Goal: Find specific page/section: Find specific page/section

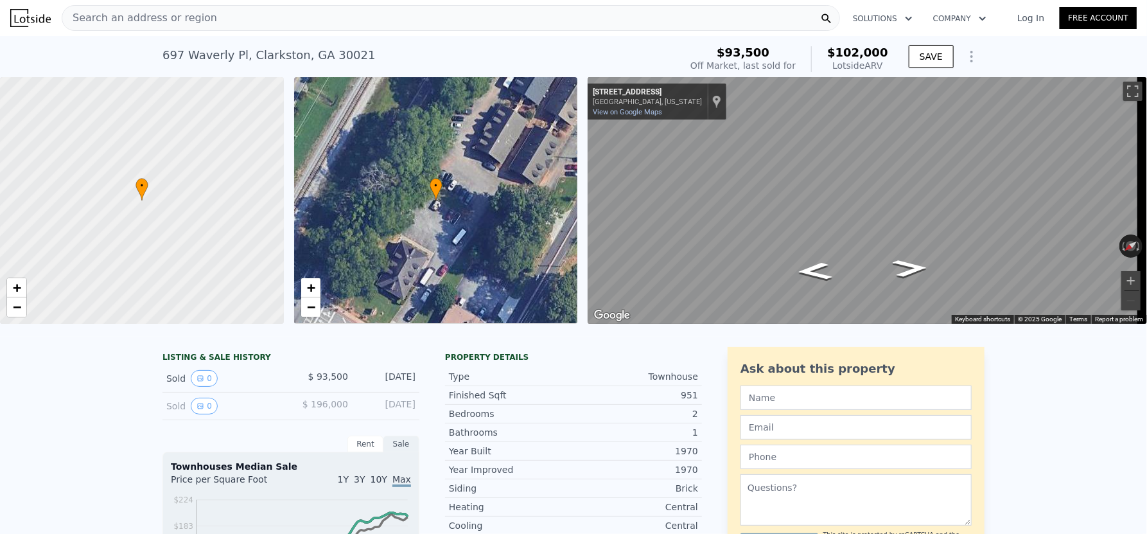
click at [220, 21] on div "Search an address or region" at bounding box center [451, 18] width 778 height 26
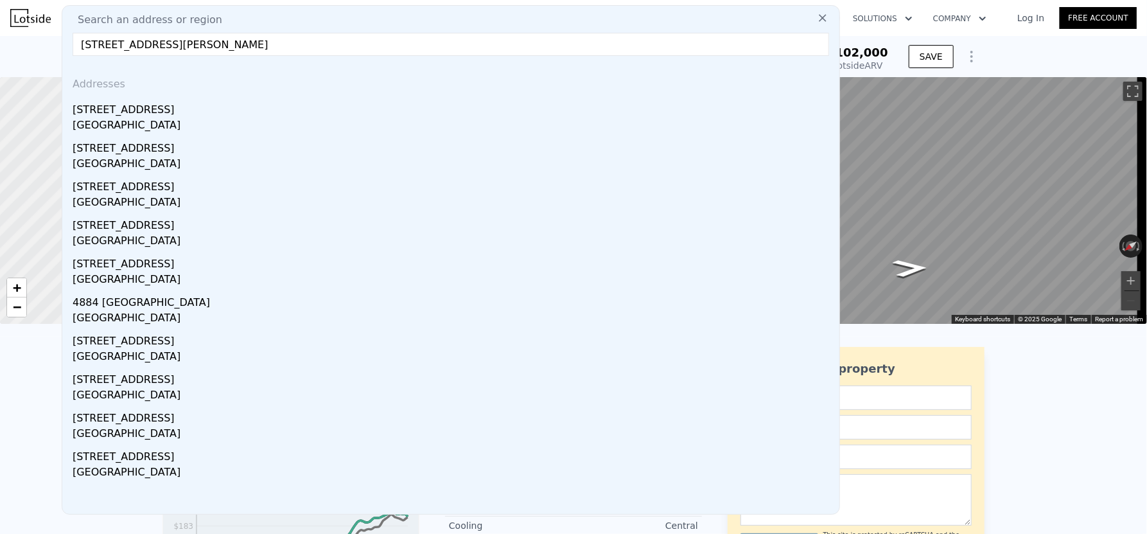
drag, startPoint x: 180, startPoint y: 48, endPoint x: 501, endPoint y: 57, distance: 321.2
click at [501, 57] on div "Search an address or region [STREET_ADDRESS][PERSON_NAME] Addresses [STREET_ADD…" at bounding box center [451, 259] width 778 height 509
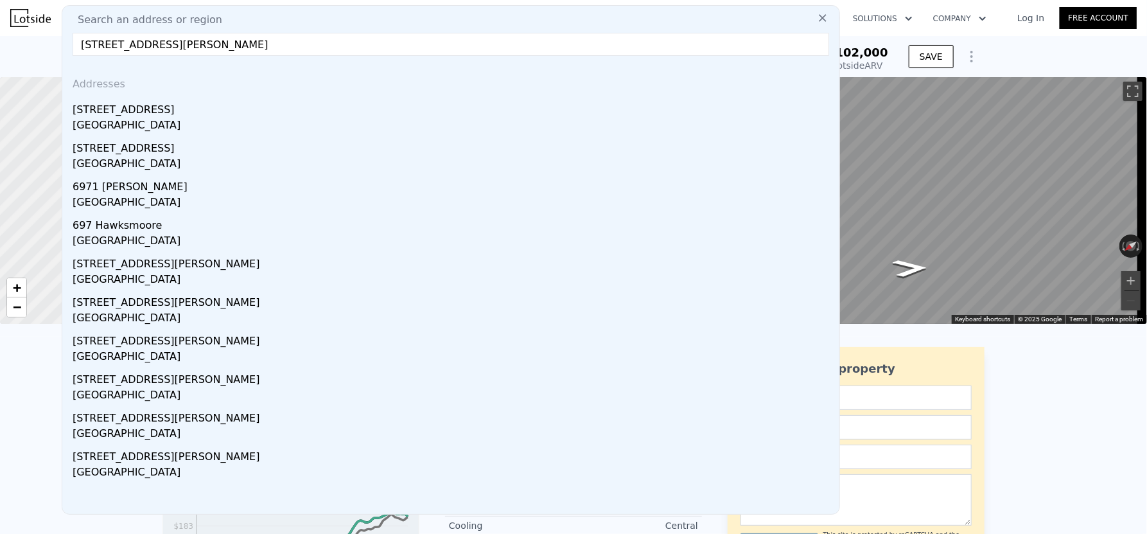
drag, startPoint x: 437, startPoint y: 44, endPoint x: 195, endPoint y: 62, distance: 242.1
click at [195, 62] on div "Search an address or region [STREET_ADDRESS][PERSON_NAME] Addresses [STREET_ADD…" at bounding box center [451, 259] width 778 height 509
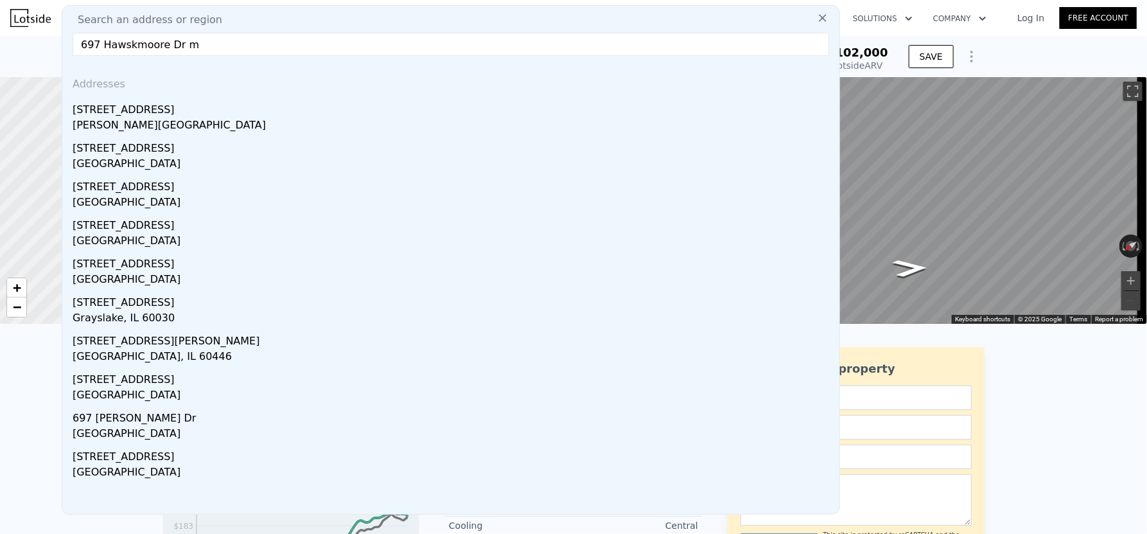
drag, startPoint x: 266, startPoint y: 58, endPoint x: 272, endPoint y: 51, distance: 9.5
click at [267, 56] on div "Search an address or region 697 Hawskmoore Dr m Addresses [STREET_ADDRESS][PERS…" at bounding box center [451, 259] width 778 height 509
click at [272, 51] on input "697 Hawskmoore Dr m" at bounding box center [451, 44] width 757 height 23
drag, startPoint x: 274, startPoint y: 48, endPoint x: 16, endPoint y: 50, distance: 258.2
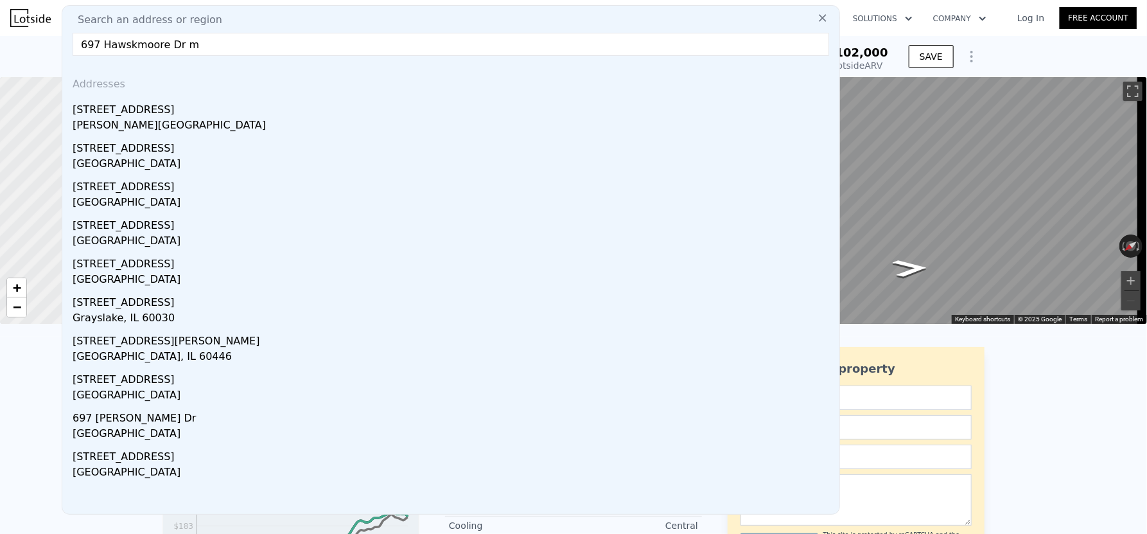
paste input "ksmoore [PERSON_NAME][GEOGRAPHIC_DATA]"
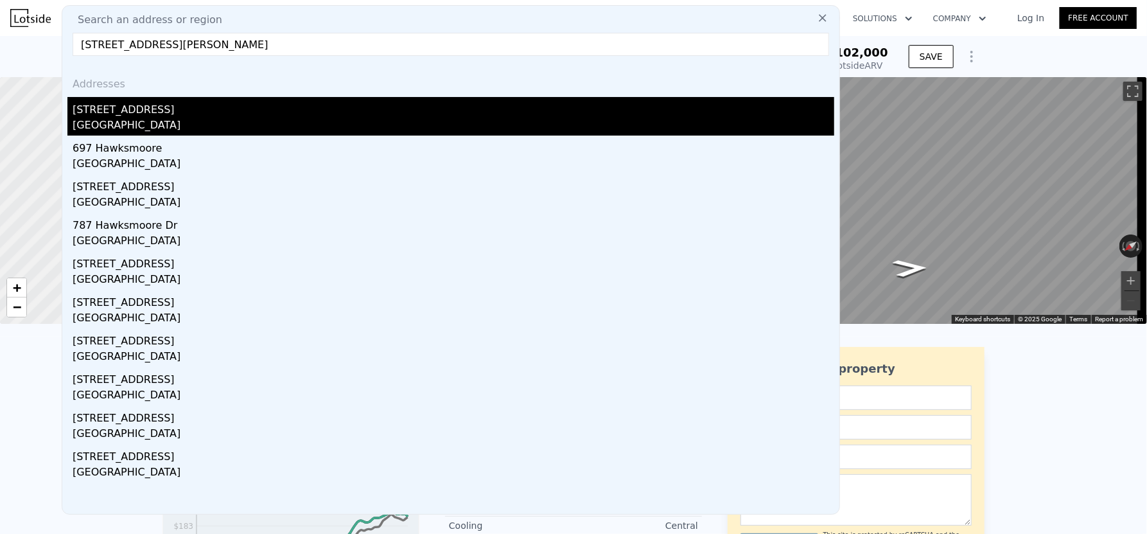
type input "[STREET_ADDRESS][PERSON_NAME]"
click at [208, 115] on div "[STREET_ADDRESS]" at bounding box center [454, 107] width 762 height 21
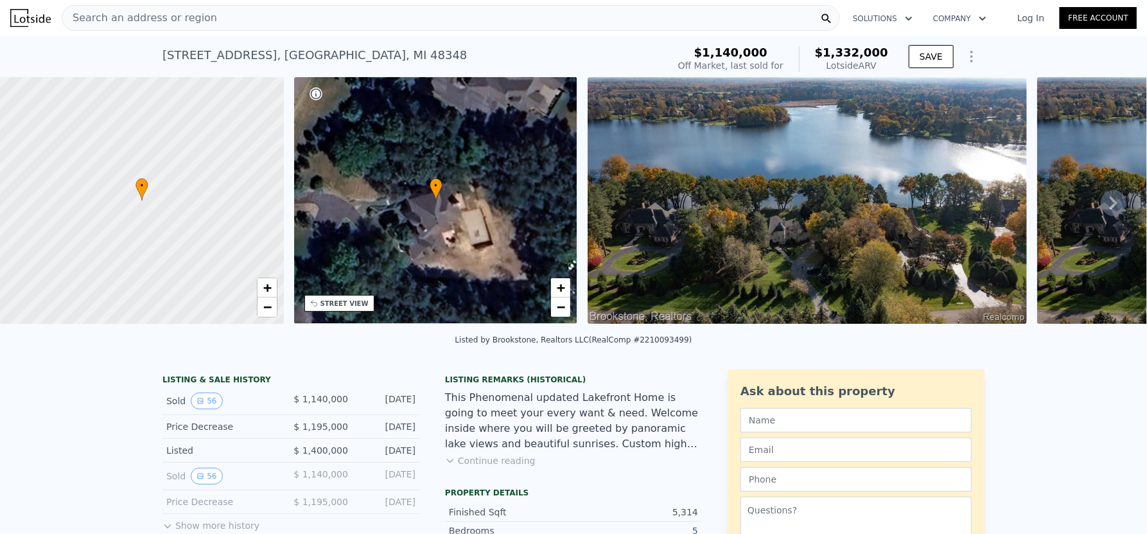
click at [1110, 207] on icon at bounding box center [1114, 203] width 8 height 13
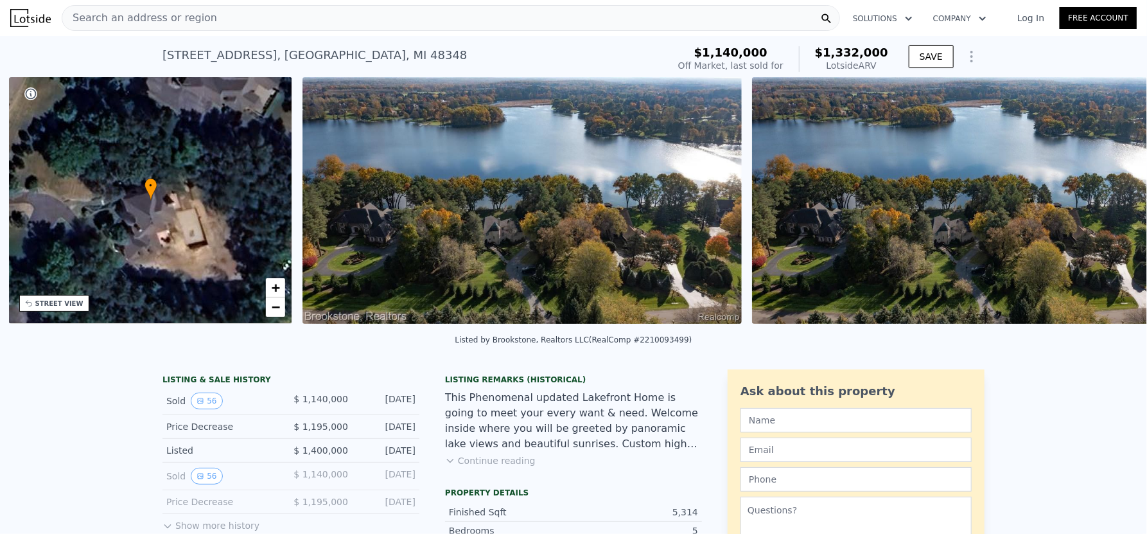
scroll to position [0, 299]
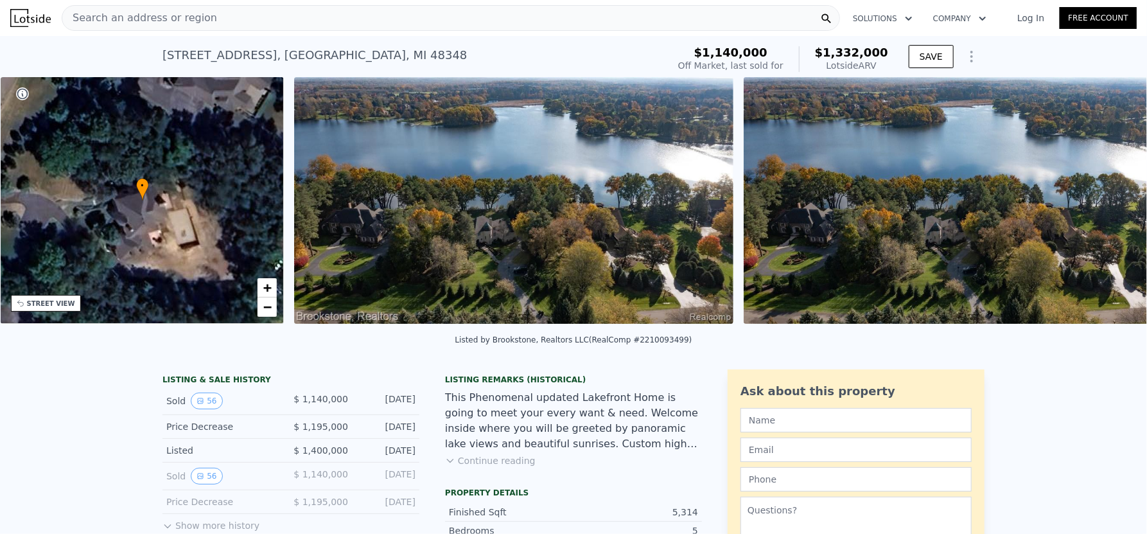
click at [1107, 207] on img at bounding box center [963, 200] width 439 height 247
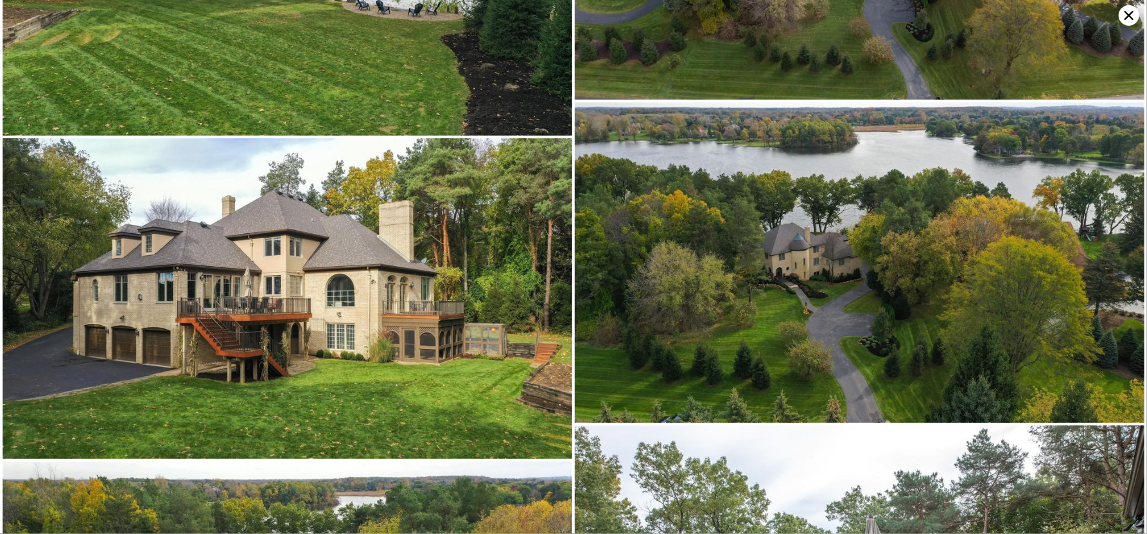
scroll to position [1338, 0]
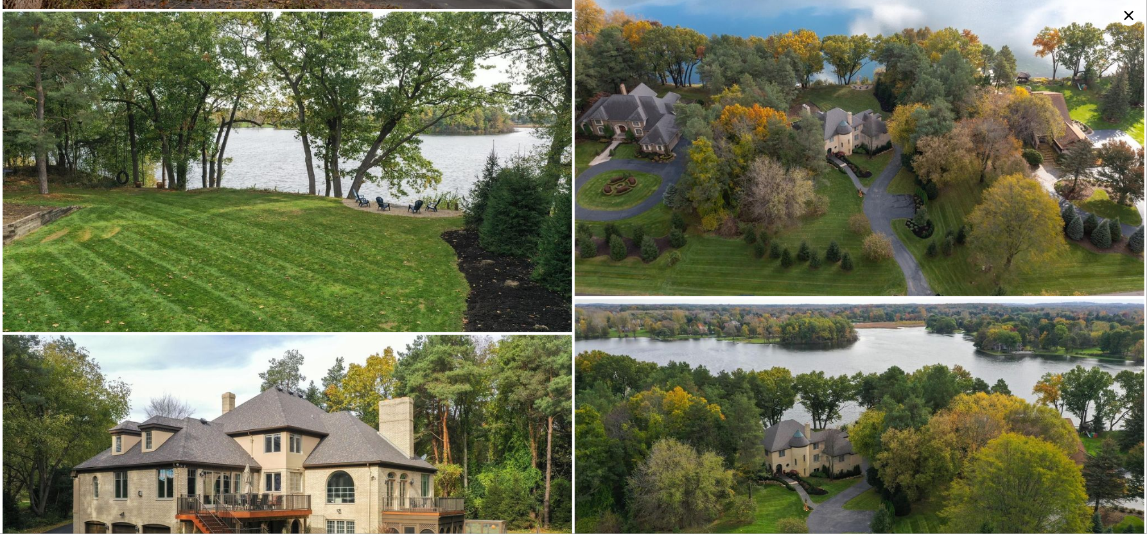
click at [1125, 15] on icon at bounding box center [1129, 15] width 21 height 21
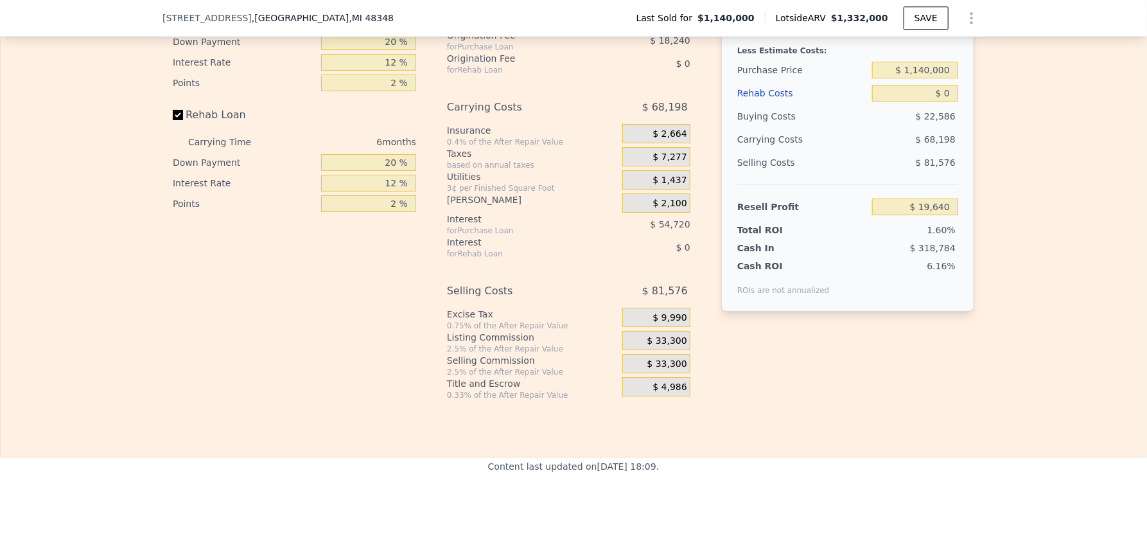
scroll to position [2243, 0]
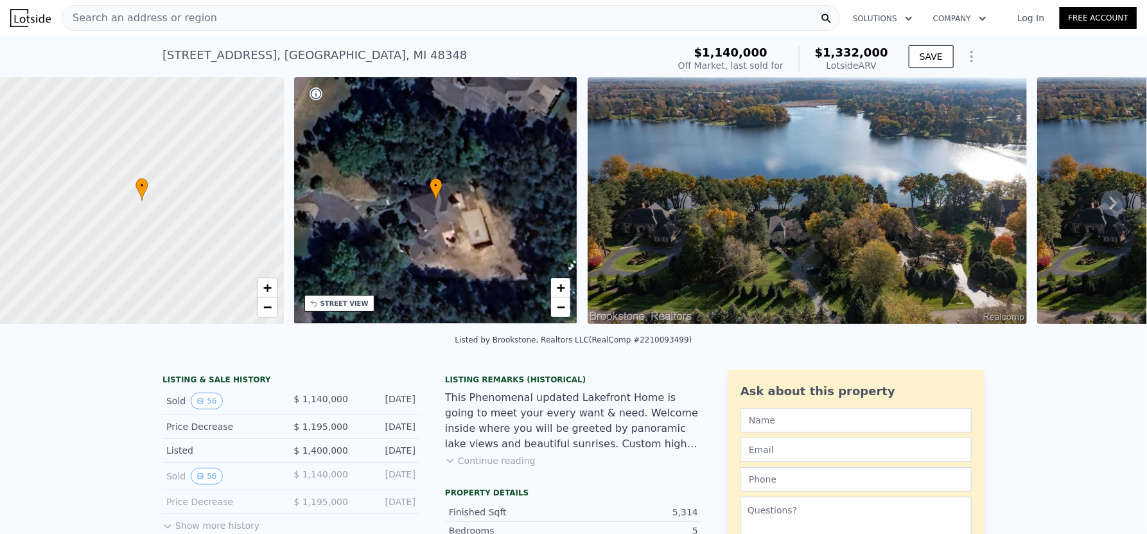
click at [1101, 206] on icon at bounding box center [1114, 203] width 26 height 26
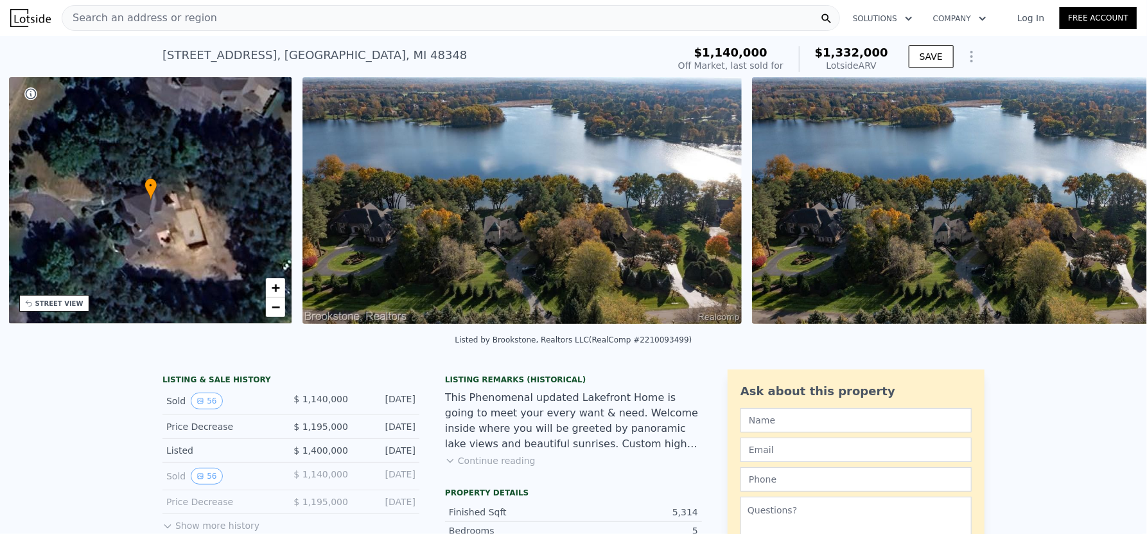
scroll to position [0, 299]
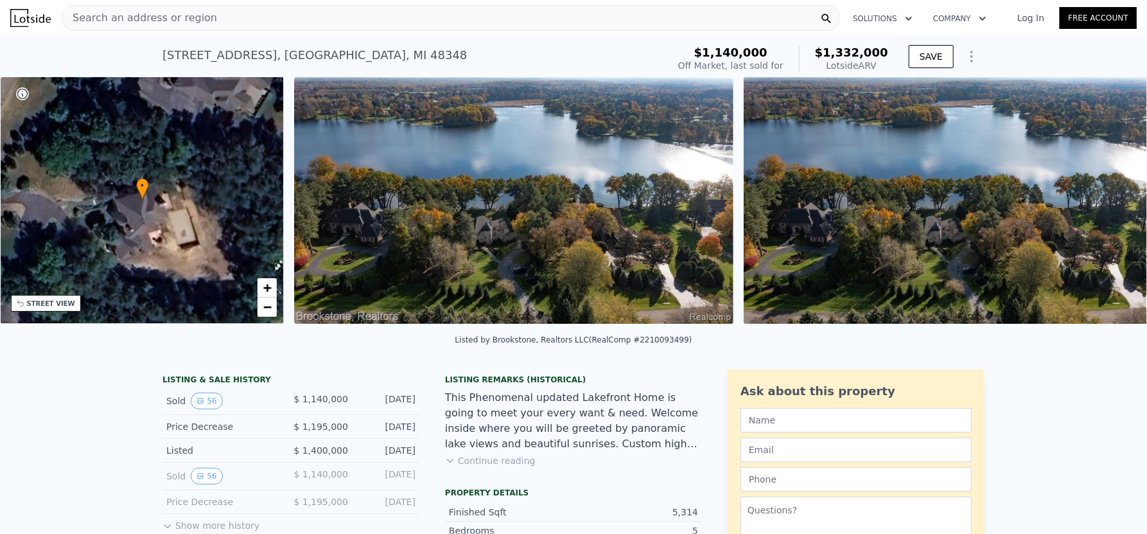
click at [1098, 206] on img at bounding box center [963, 200] width 439 height 247
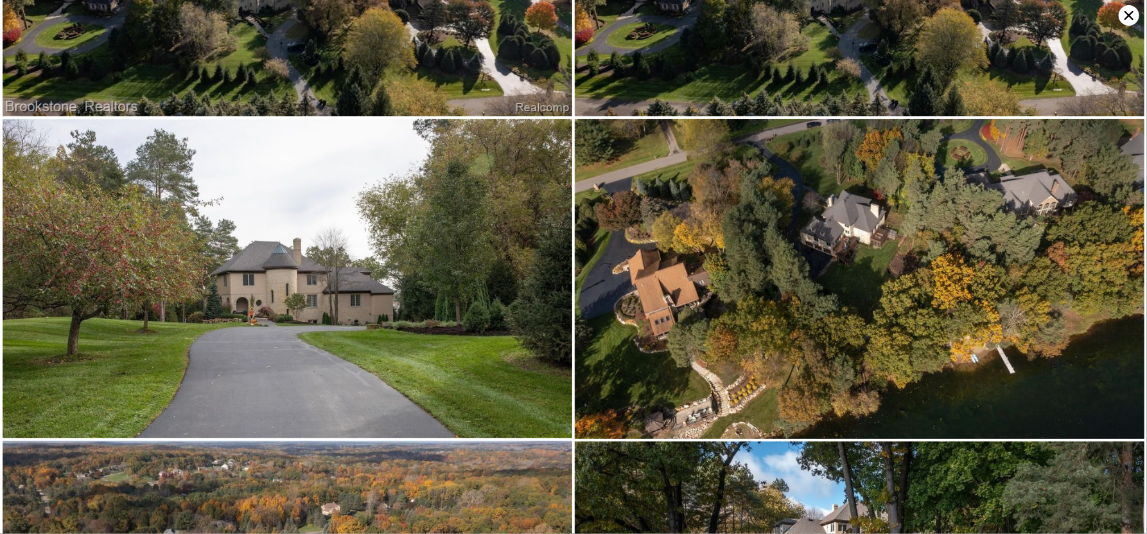
scroll to position [0, 0]
